Goal: Task Accomplishment & Management: Manage account settings

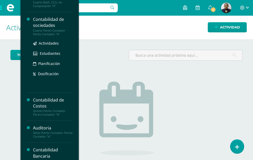
scroll to position [52, 0]
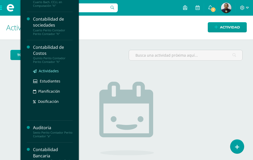
click at [47, 69] on span "Actividades" at bounding box center [49, 70] width 20 height 5
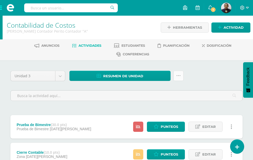
click at [176, 75] on icon at bounding box center [178, 75] width 4 height 4
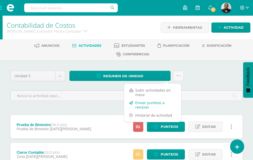
click at [149, 104] on link "Enviar punteos a revision" at bounding box center [152, 104] width 57 height 12
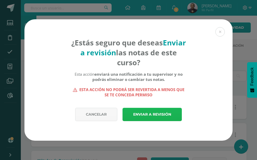
click at [150, 113] on link "Enviar a revisión" at bounding box center [152, 113] width 59 height 13
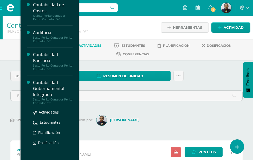
scroll to position [94, 0]
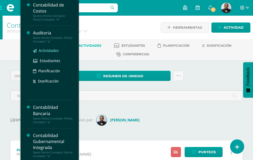
click at [47, 48] on span "Actividades" at bounding box center [49, 50] width 20 height 5
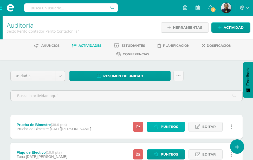
click at [172, 122] on span "Punteos" at bounding box center [169, 127] width 17 height 10
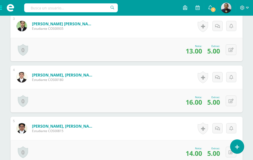
scroll to position [329, 0]
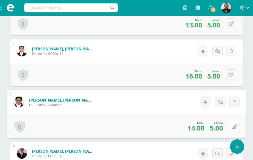
click at [230, 131] on button at bounding box center [234, 125] width 11 height 11
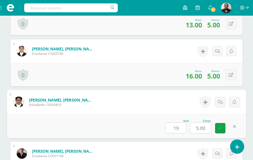
type input "19"
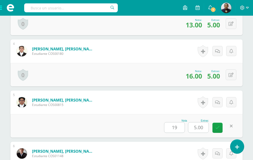
click at [138, 121] on div "Nota 19 Extras: 5.00" at bounding box center [126, 125] width 232 height 23
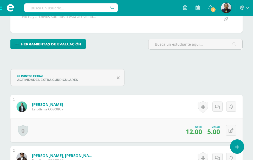
scroll to position [0, 0]
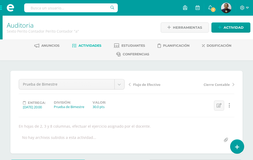
click at [93, 44] on span "Actividades" at bounding box center [90, 45] width 23 height 4
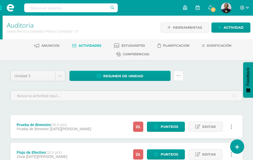
click at [176, 76] on icon at bounding box center [178, 75] width 4 height 4
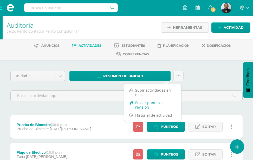
click at [150, 104] on link "Enviar punteos a revision" at bounding box center [152, 104] width 57 height 12
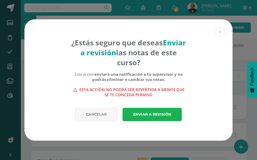
click at [146, 114] on link "Enviar a revisión" at bounding box center [152, 113] width 59 height 13
